Goal: Task Accomplishment & Management: Manage account settings

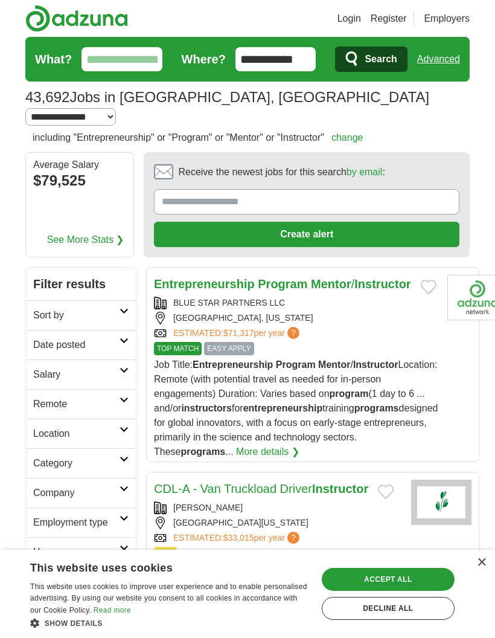
click at [421, 280] on button "Add to favorite jobs" at bounding box center [429, 287] width 16 height 14
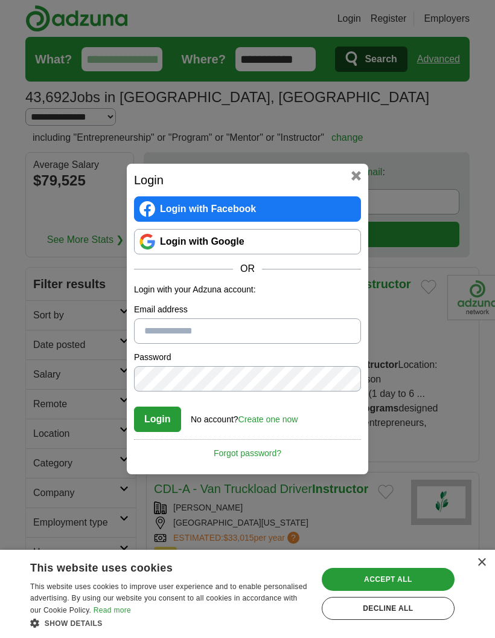
click at [314, 344] on input "Email address" at bounding box center [247, 330] width 227 height 25
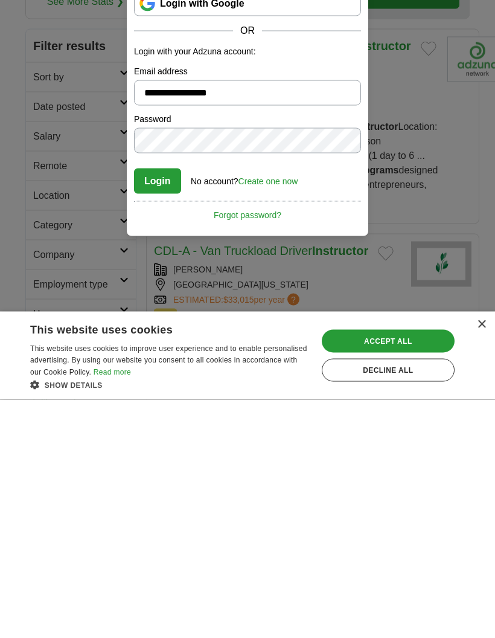
click at [167, 407] on button "Login" at bounding box center [157, 419] width 47 height 25
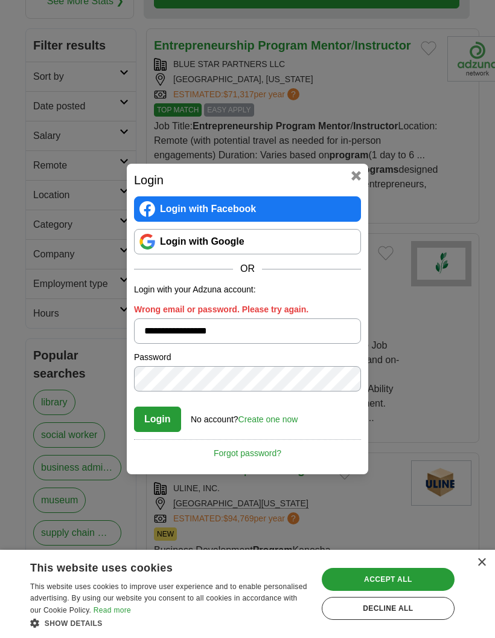
click at [428, 591] on div "Accept all" at bounding box center [388, 579] width 133 height 23
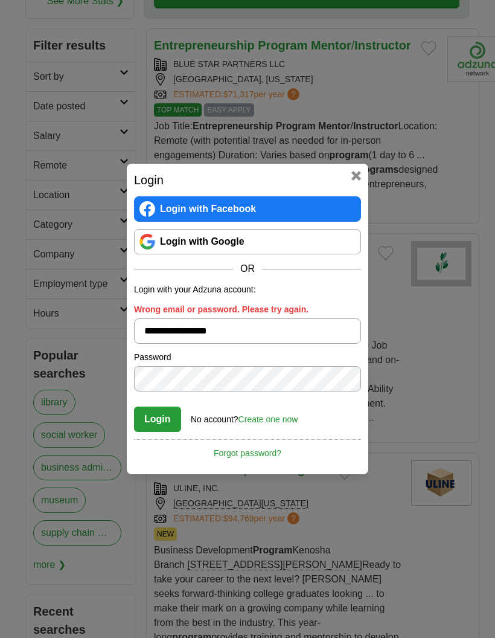
scroll to position [238, 0]
click at [428, 385] on div "**********" at bounding box center [247, 319] width 495 height 638
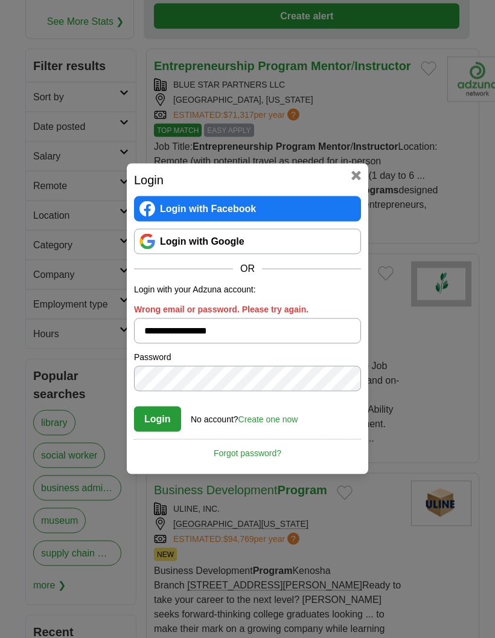
scroll to position [219, 0]
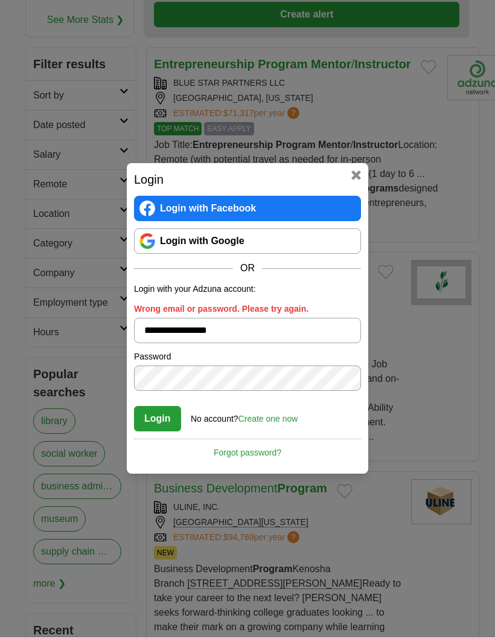
click at [250, 344] on input "**********" at bounding box center [247, 330] width 227 height 25
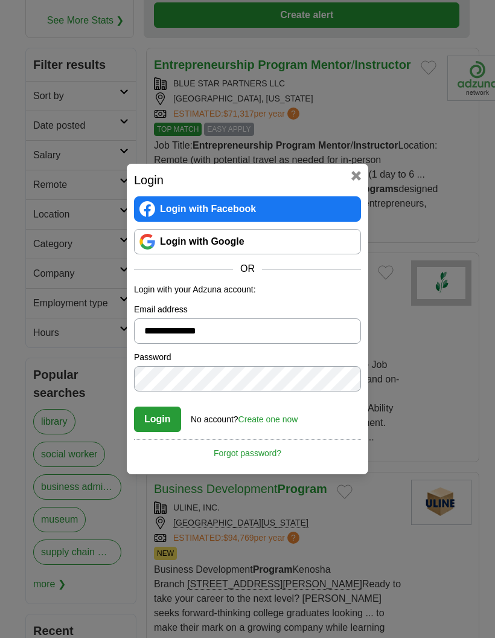
type input "**********"
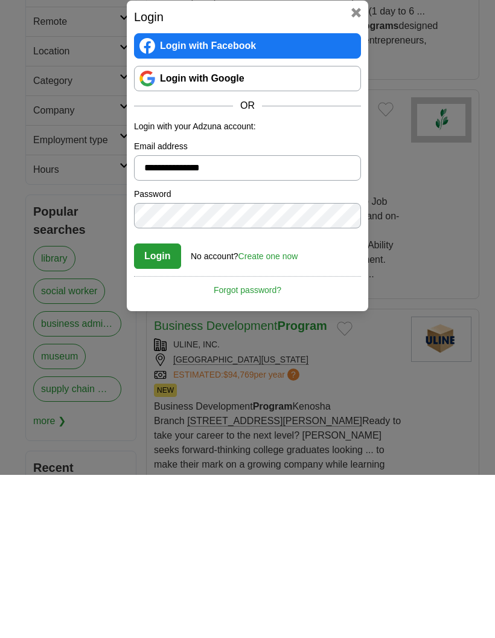
click at [242, 439] on link "Forgot password?" at bounding box center [247, 449] width 227 height 21
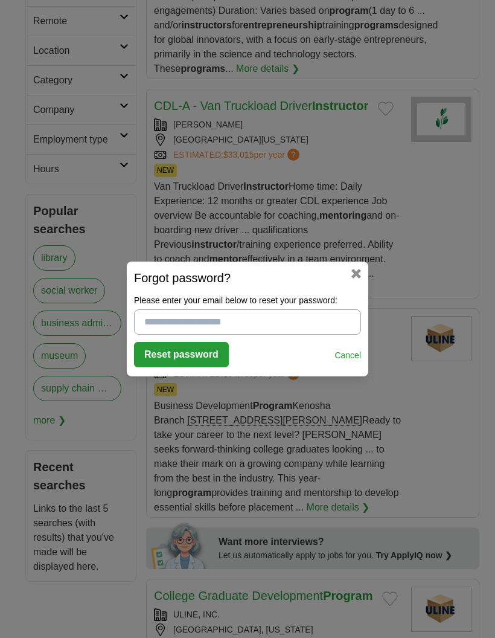
click at [181, 325] on input "Please enter your email below to reset your password:" at bounding box center [247, 321] width 227 height 25
click at [174, 358] on button "Reset password" at bounding box center [181, 354] width 95 height 25
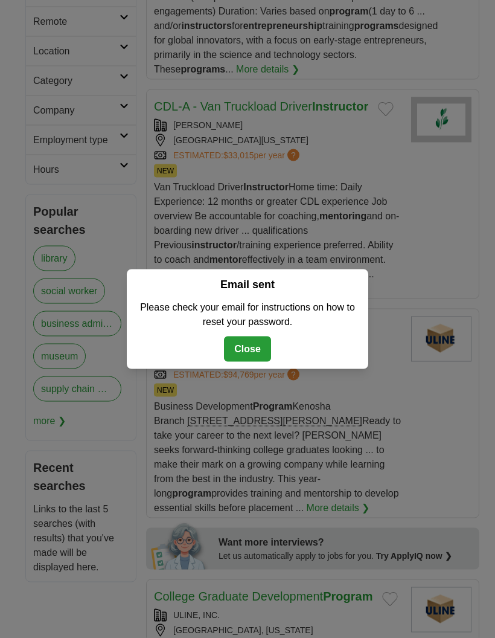
scroll to position [383, 0]
click at [256, 349] on button "Close" at bounding box center [247, 348] width 47 height 25
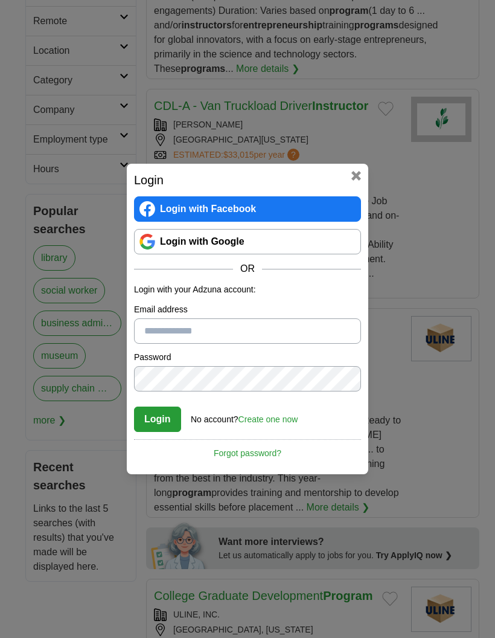
click at [252, 456] on link "Forgot password?" at bounding box center [247, 449] width 227 height 21
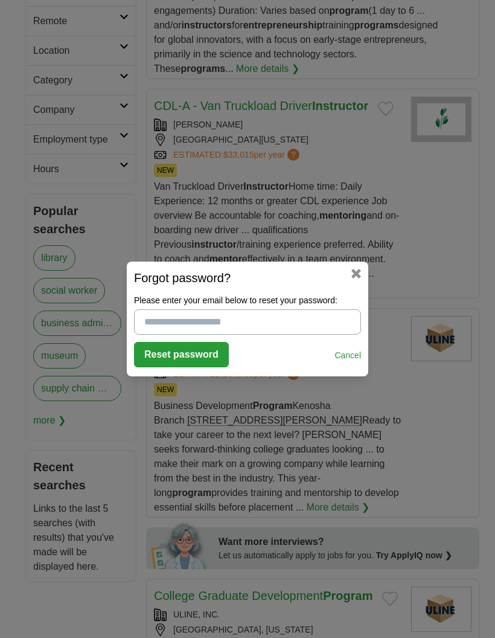
click at [180, 324] on input "Please enter your email below to reset your password:" at bounding box center [247, 321] width 227 height 25
type input "**********"
click at [178, 356] on button "Reset password" at bounding box center [181, 354] width 95 height 25
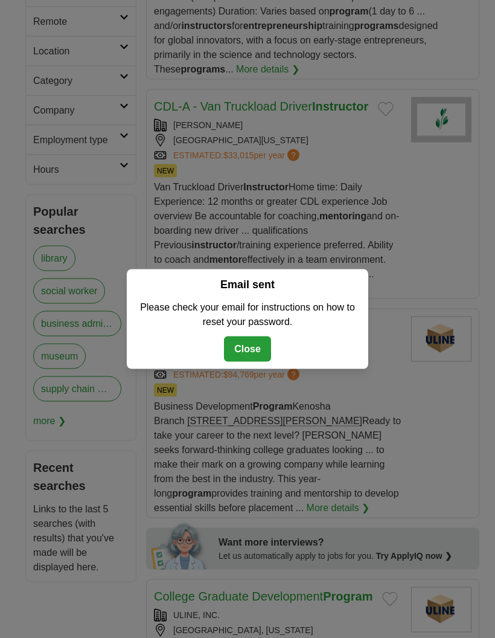
scroll to position [0, 0]
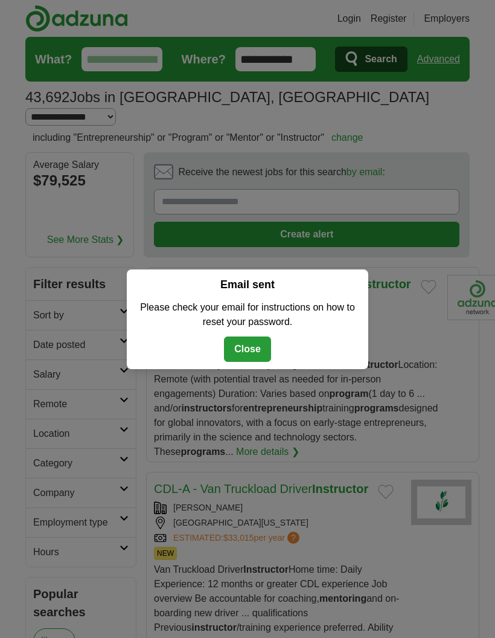
click at [247, 349] on button "Close" at bounding box center [247, 348] width 47 height 25
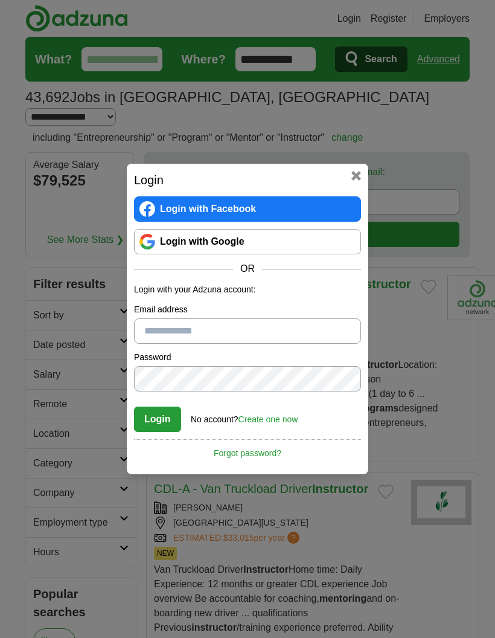
click at [167, 337] on input "Email address" at bounding box center [247, 330] width 227 height 25
type input "**********"
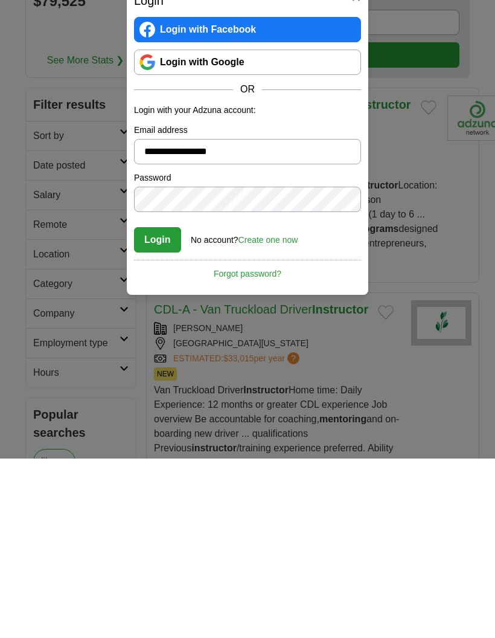
click at [162, 407] on button "Login" at bounding box center [157, 419] width 47 height 25
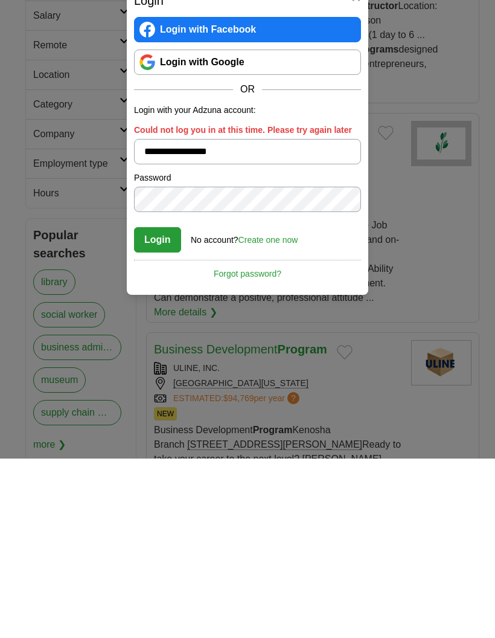
click at [160, 407] on button "Login" at bounding box center [157, 419] width 47 height 25
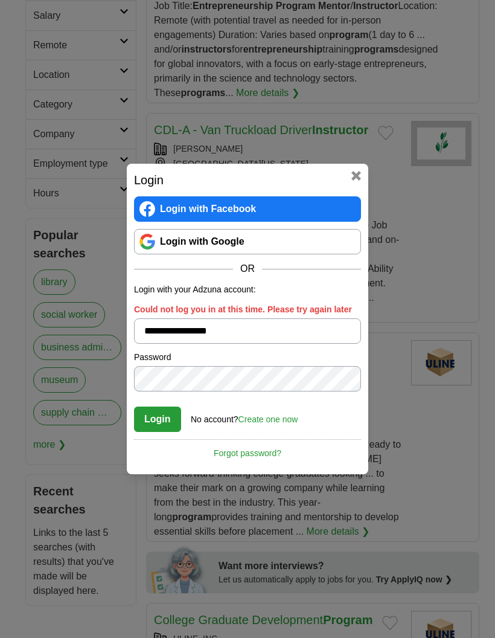
click at [251, 452] on link "Forgot password?" at bounding box center [247, 449] width 227 height 21
click at [256, 451] on link "Forgot password?" at bounding box center [247, 449] width 227 height 21
click at [360, 180] on button at bounding box center [357, 176] width 10 height 10
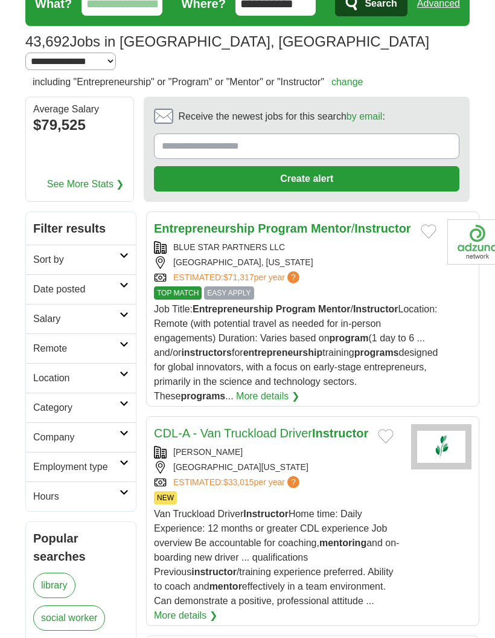
scroll to position [55, 0]
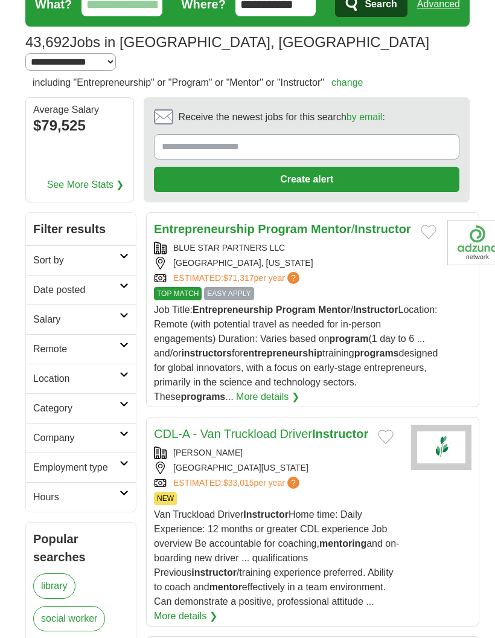
click at [427, 335] on article "Entrepreneurship Program Mentor / Instructor BLUE STAR PARTNERS LLC [GEOGRAPHIC…" at bounding box center [312, 309] width 333 height 195
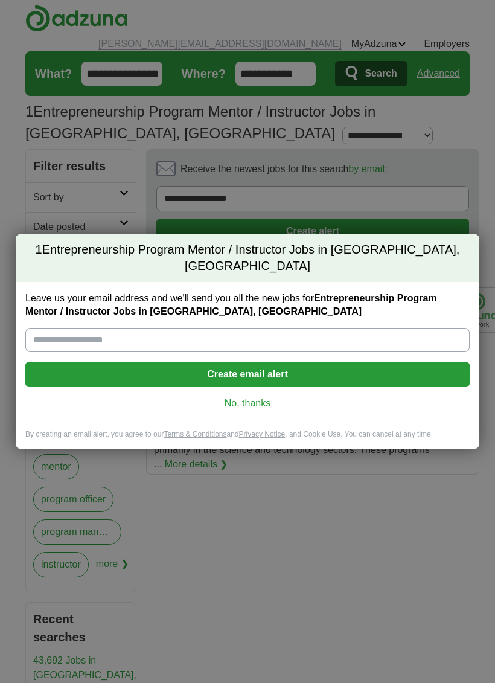
click at [70, 330] on input "Leave us your email address and we'll send you all the new jobs for Entrepreneu…" at bounding box center [247, 340] width 445 height 24
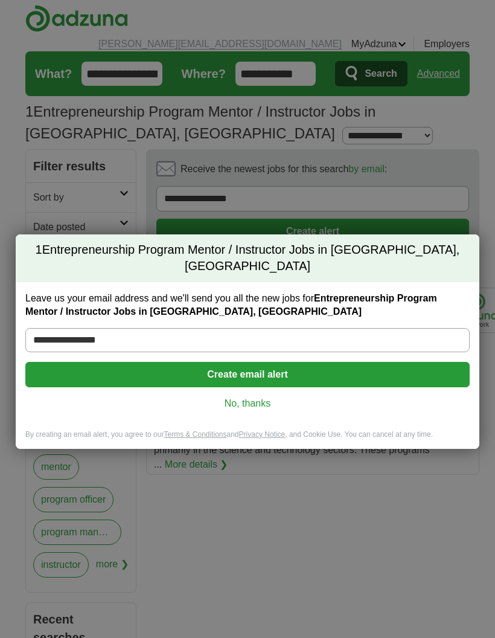
type input "**********"
click at [114, 370] on button "Create email alert" at bounding box center [247, 374] width 445 height 25
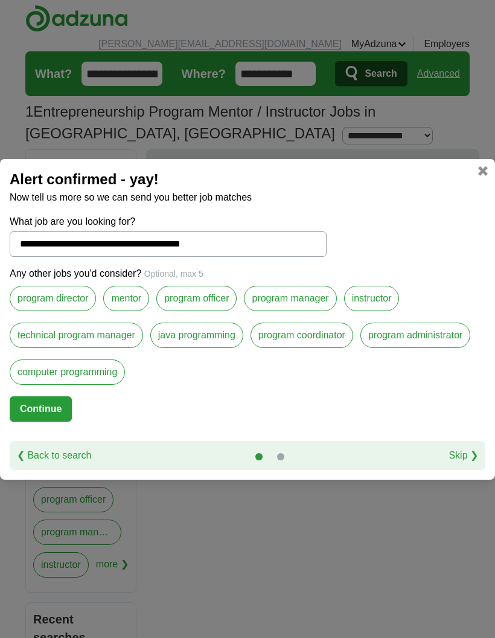
click at [480, 175] on link at bounding box center [483, 171] width 10 height 10
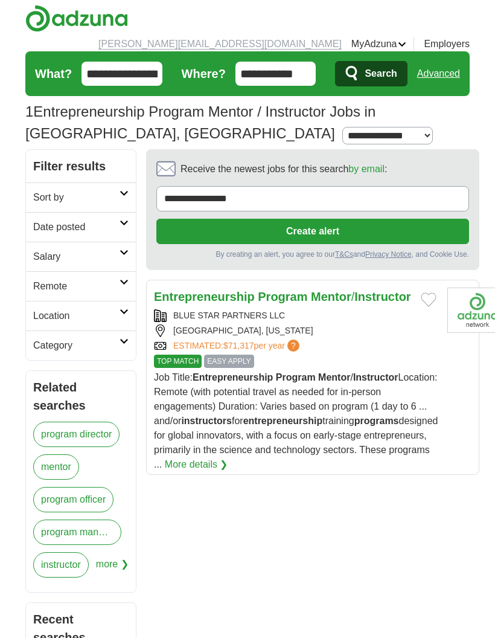
click at [310, 37] on li "kevin@kwillis.net" at bounding box center [219, 44] width 243 height 14
click at [0, 0] on link "Posted jobs" at bounding box center [0, 0] width 0 height 0
